Goal: Task Accomplishment & Management: Use online tool/utility

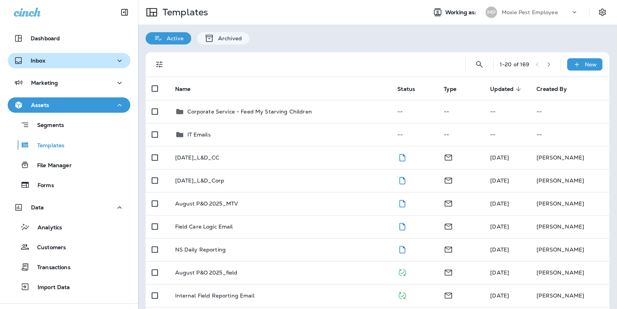
scroll to position [56, 0]
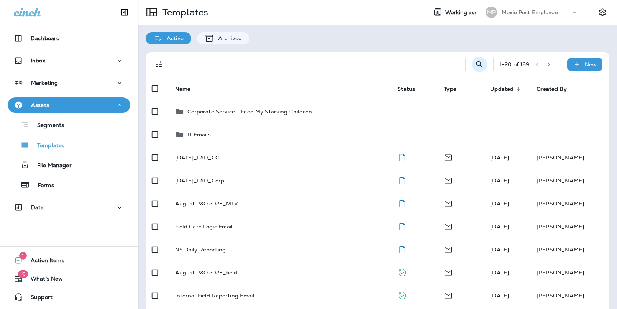
click at [473, 59] on button "Search Templates" at bounding box center [479, 64] width 15 height 15
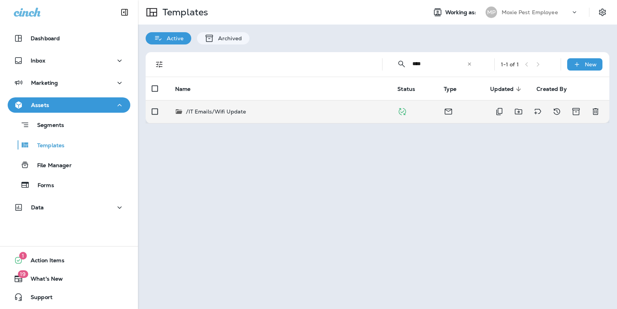
type input "****"
click at [363, 114] on div "/IT Emails/Wifi Update" at bounding box center [280, 112] width 210 height 8
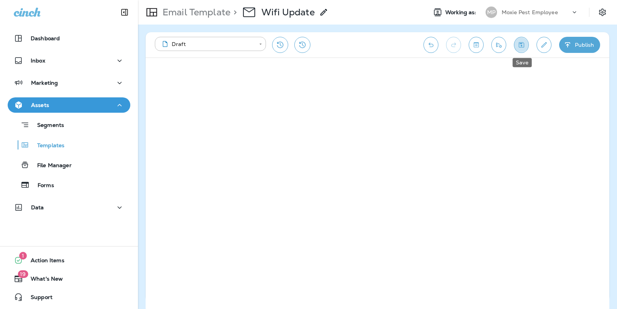
click at [522, 47] on icon "Save" at bounding box center [521, 44] width 5 height 5
click at [578, 51] on button "Publish" at bounding box center [579, 45] width 41 height 16
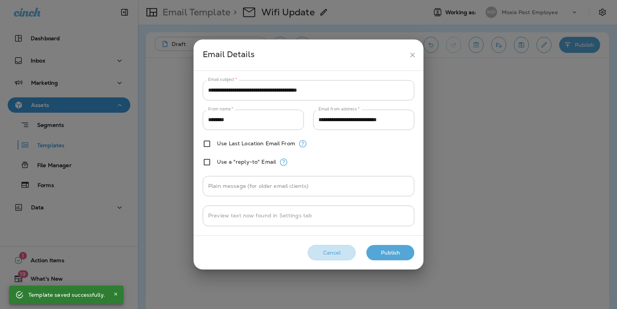
click at [338, 248] on button "Cancel" at bounding box center [332, 253] width 48 height 16
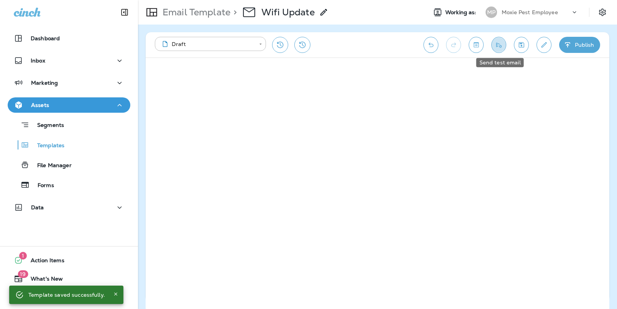
click at [500, 42] on icon "Send test email" at bounding box center [499, 45] width 8 height 8
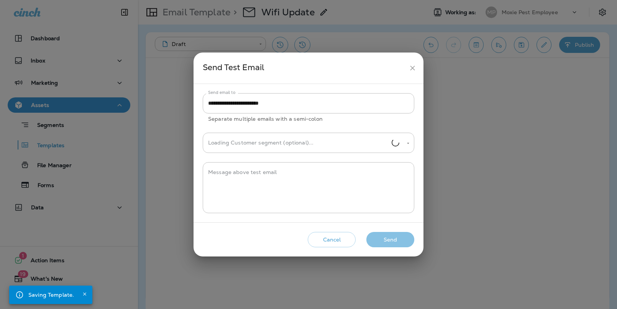
click at [396, 240] on button "Send" at bounding box center [390, 240] width 48 height 16
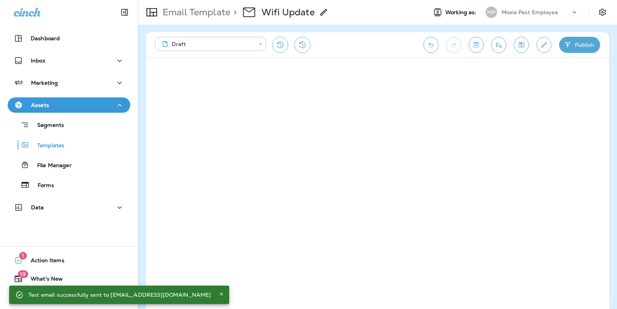
click at [576, 45] on button "Publish" at bounding box center [579, 45] width 41 height 16
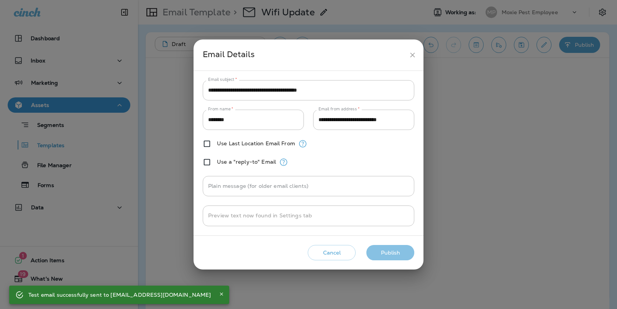
click at [389, 253] on button "Publish" at bounding box center [390, 253] width 48 height 16
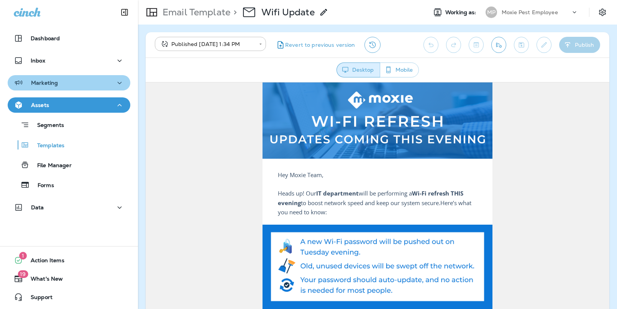
click at [78, 80] on div "Marketing" at bounding box center [69, 83] width 110 height 10
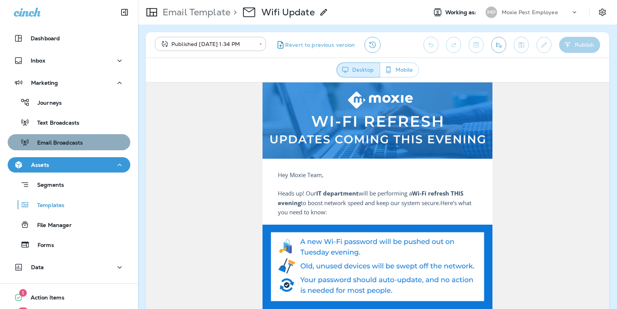
click at [75, 136] on div "Email Broadcasts" at bounding box center [47, 141] width 72 height 11
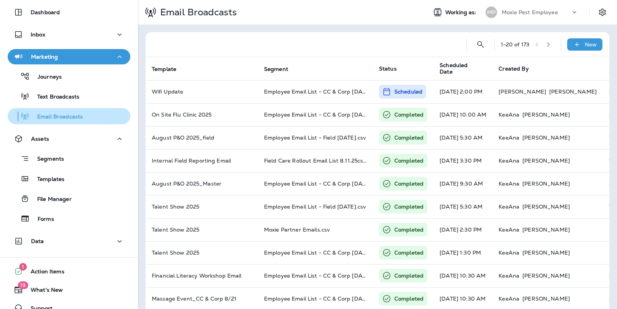
scroll to position [31, 0]
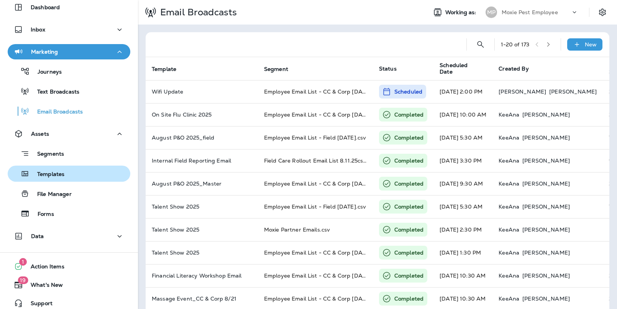
click at [59, 168] on div "Templates" at bounding box center [38, 173] width 54 height 11
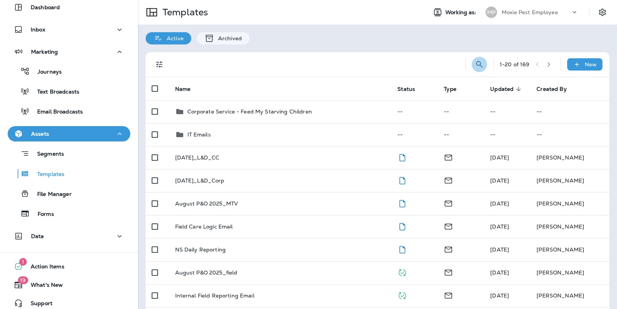
click at [477, 63] on icon "Search Templates" at bounding box center [479, 64] width 9 height 9
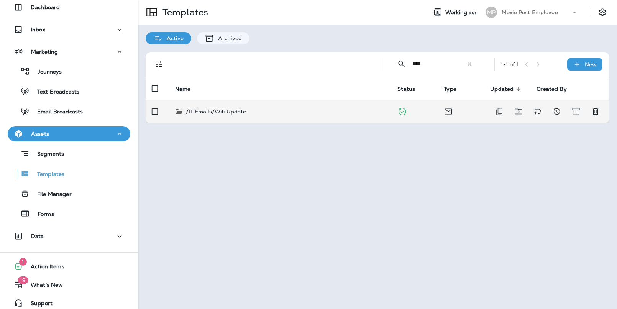
type input "****"
click at [263, 111] on div "/IT Emails/Wifi Update" at bounding box center [280, 112] width 210 height 8
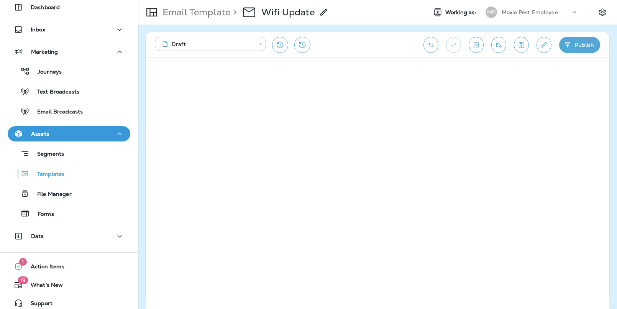
click at [584, 49] on button "Publish" at bounding box center [579, 45] width 41 height 16
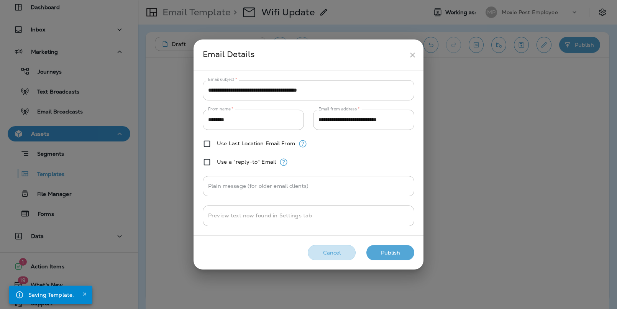
click at [341, 248] on button "Cancel" at bounding box center [332, 253] width 48 height 16
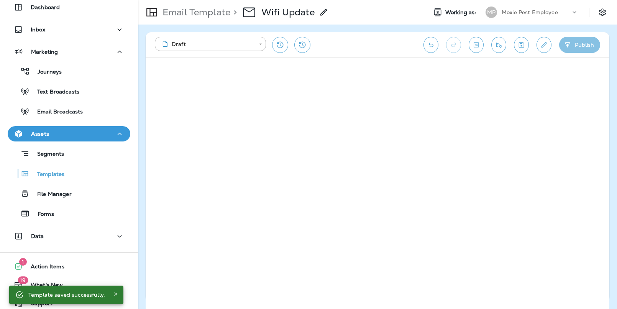
click at [578, 45] on button "Publish" at bounding box center [579, 45] width 41 height 16
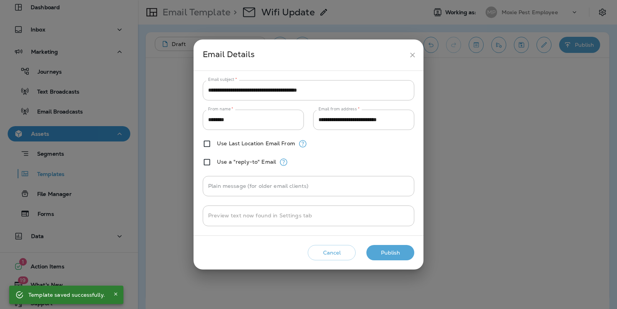
click at [386, 256] on button "Publish" at bounding box center [390, 253] width 48 height 16
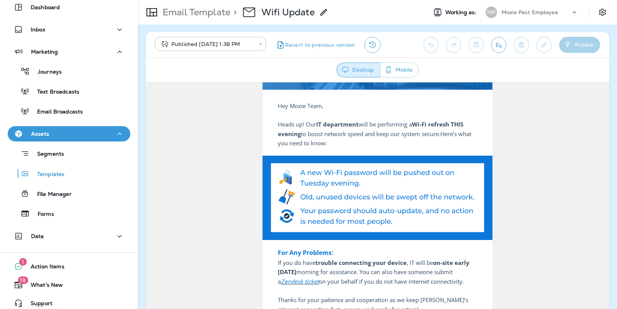
scroll to position [103, 0]
